Goal: Task Accomplishment & Management: Manage account settings

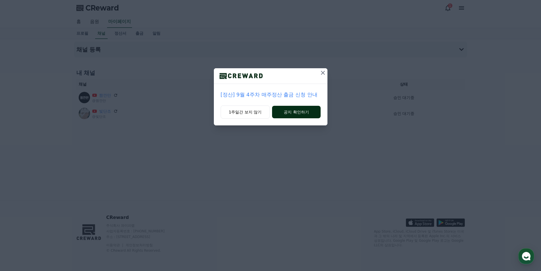
click at [297, 113] on button "공지 확인하기" at bounding box center [296, 112] width 48 height 12
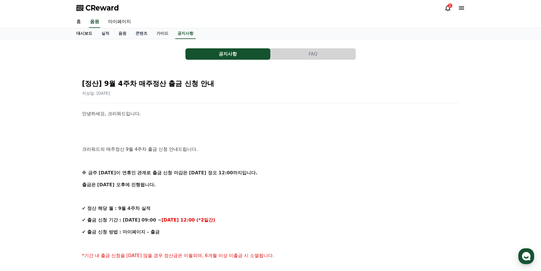
click at [85, 35] on link "대시보드" at bounding box center [84, 33] width 25 height 11
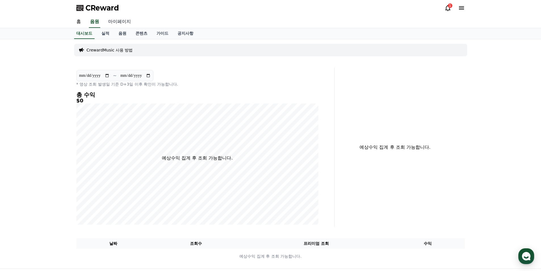
click at [117, 25] on link "마이페이지" at bounding box center [120, 22] width 32 height 12
select select "**********"
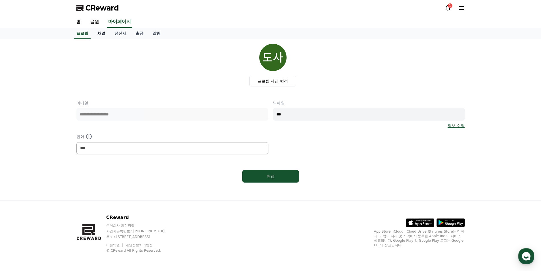
click at [104, 35] on link "채널" at bounding box center [101, 33] width 17 height 11
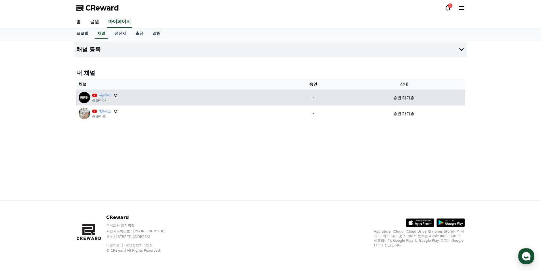
drag, startPoint x: 405, startPoint y: 114, endPoint x: 404, endPoint y: 104, distance: 10.2
click at [404, 114] on p "승인 대기중" at bounding box center [403, 113] width 21 height 6
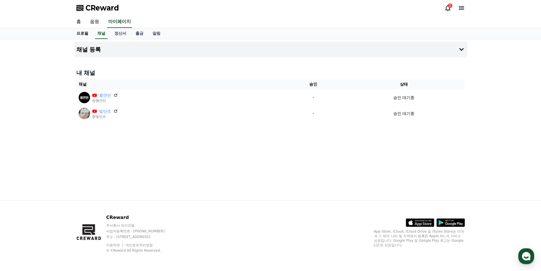
click at [83, 36] on link "프로필" at bounding box center [82, 33] width 21 height 11
select select "**********"
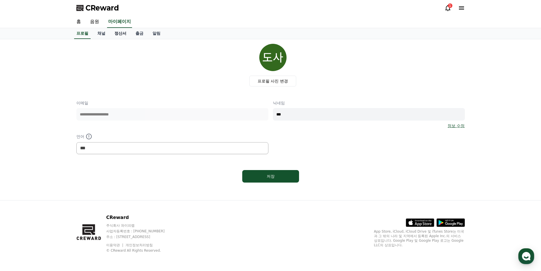
click at [123, 34] on link "정산서" at bounding box center [120, 33] width 21 height 11
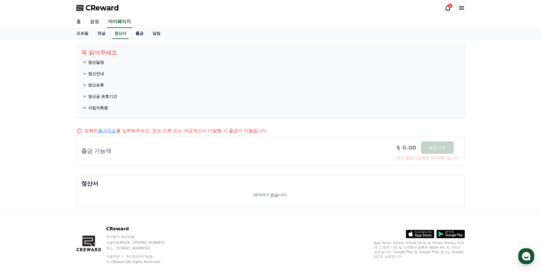
click at [137, 32] on link "출금" at bounding box center [139, 33] width 17 height 11
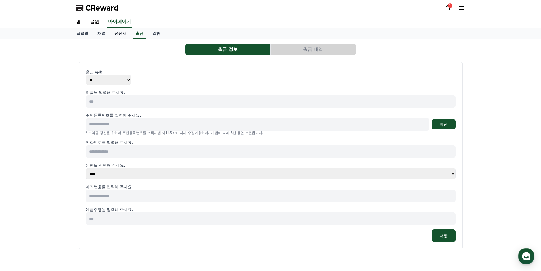
click at [120, 32] on link "정산서" at bounding box center [120, 33] width 21 height 11
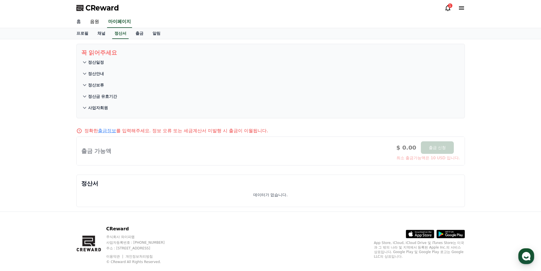
click at [81, 22] on link "홈" at bounding box center [79, 22] width 14 height 12
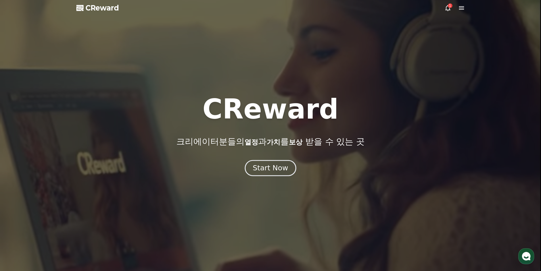
click at [258, 170] on div "Start Now" at bounding box center [270, 168] width 35 height 10
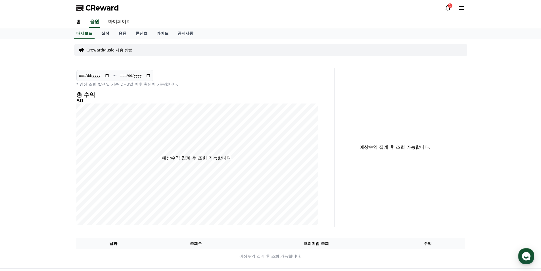
click at [105, 34] on link "실적" at bounding box center [105, 33] width 17 height 11
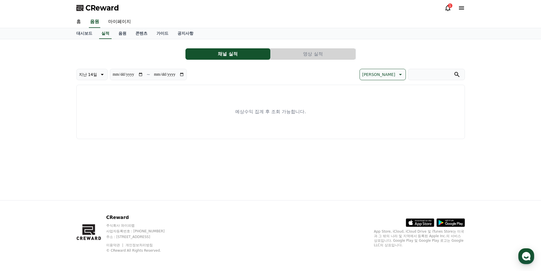
click at [315, 54] on button "영상 실적" at bounding box center [313, 53] width 85 height 11
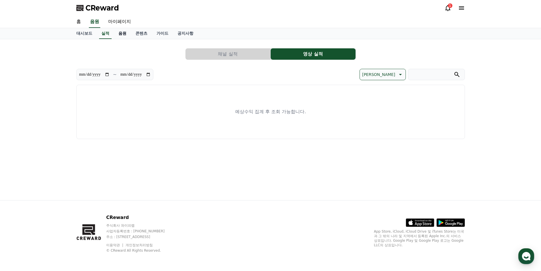
click at [122, 34] on link "음원" at bounding box center [122, 33] width 17 height 11
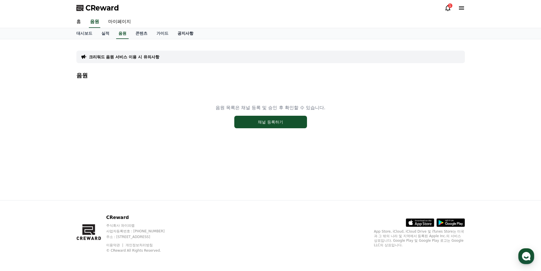
click at [186, 30] on link "공지사항" at bounding box center [185, 33] width 25 height 11
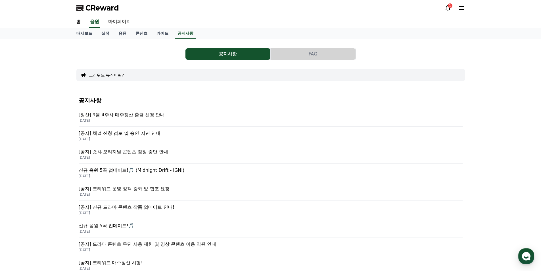
click at [145, 131] on p "[공지] 채널 신청 검토 및 승인 지연 안내" at bounding box center [271, 133] width 384 height 7
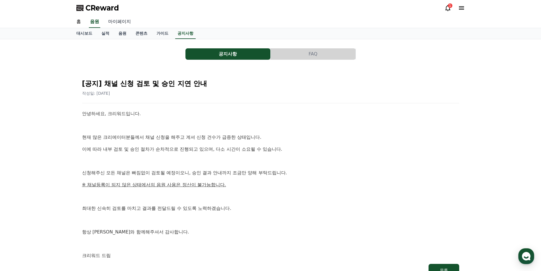
click at [114, 23] on link "마이페이지" at bounding box center [120, 22] width 32 height 12
select select "**********"
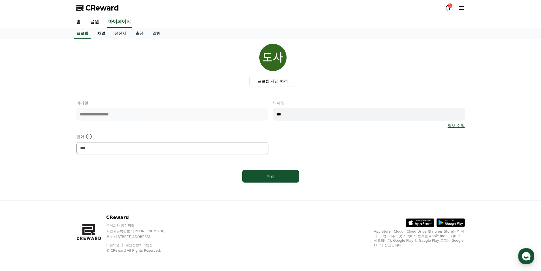
click at [102, 33] on link "채널" at bounding box center [101, 33] width 17 height 11
